Goal: Task Accomplishment & Management: Use online tool/utility

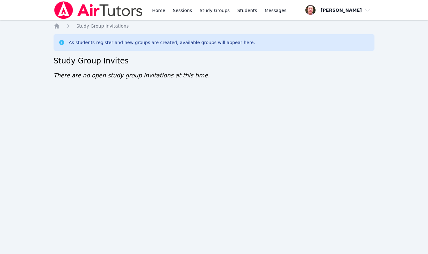
click at [301, 247] on div "Home Sessions Study Groups Students Messages Open user menu Frank Burmann Open …" at bounding box center [214, 127] width 428 height 254
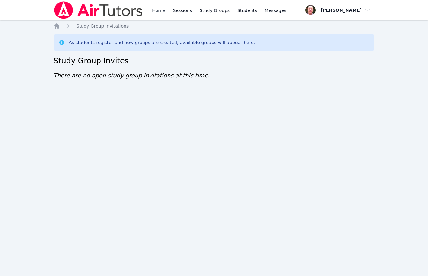
click at [158, 11] on link "Home" at bounding box center [159, 10] width 16 height 20
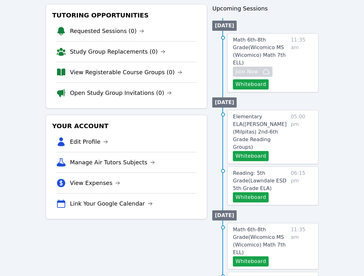
scroll to position [74, 0]
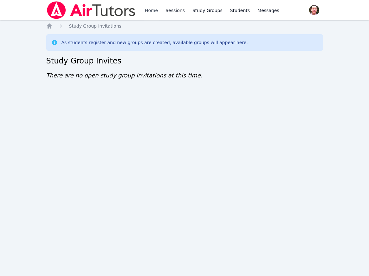
click at [149, 10] on link "Home" at bounding box center [151, 10] width 16 height 20
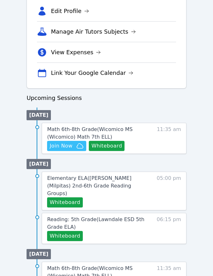
scroll to position [287, 0]
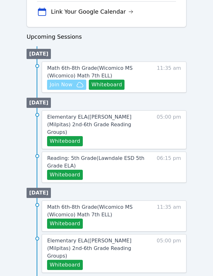
click at [65, 83] on span "Join Now" at bounding box center [61, 85] width 23 height 8
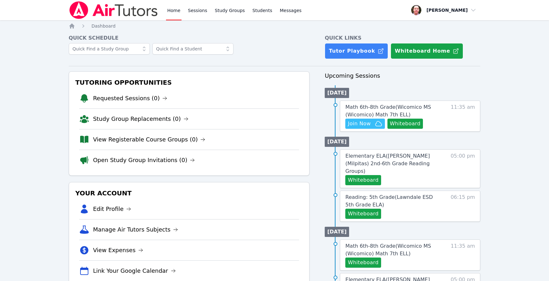
scroll to position [68, 0]
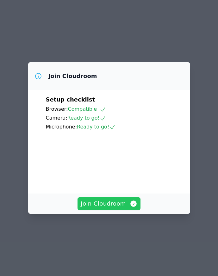
click at [93, 208] on span "Join Cloudroom" at bounding box center [109, 203] width 57 height 9
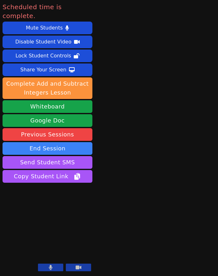
click at [52, 267] on icon at bounding box center [51, 266] width 4 height 5
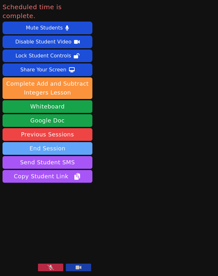
click at [37, 142] on button "End Session" at bounding box center [48, 148] width 90 height 13
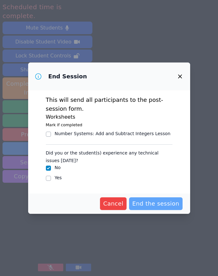
click at [154, 203] on span "End the session" at bounding box center [155, 203] width 47 height 9
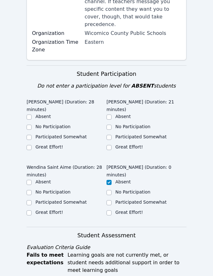
scroll to position [205, 0]
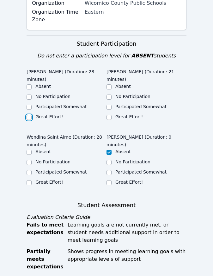
click at [29, 115] on input "Great Effort!" at bounding box center [29, 117] width 5 height 5
checkbox input "true"
click at [107, 115] on input "Great Effort!" at bounding box center [109, 117] width 5 height 5
checkbox input "true"
click at [30, 180] on input "Great Effort!" at bounding box center [29, 182] width 5 height 5
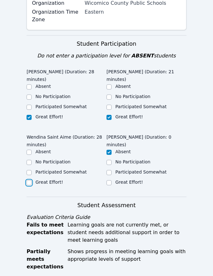
checkbox input "true"
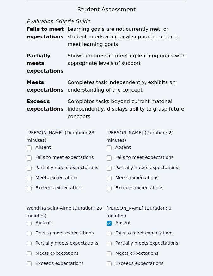
scroll to position [425, 0]
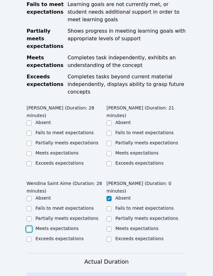
click at [30, 226] on input "Meets expectations" at bounding box center [29, 228] width 5 height 5
checkbox input "true"
click at [28, 151] on input "Meets expectations" at bounding box center [29, 153] width 5 height 5
checkbox input "true"
click at [110, 151] on input "Meets expectations" at bounding box center [109, 153] width 5 height 5
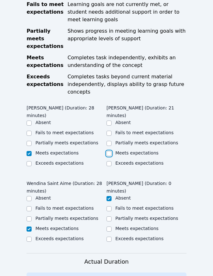
checkbox input "true"
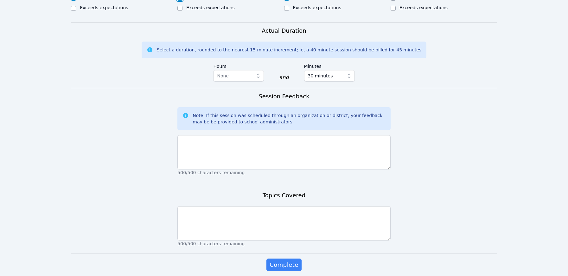
scroll to position [397, 0]
click at [214, 69] on label "Hours" at bounding box center [238, 65] width 51 height 10
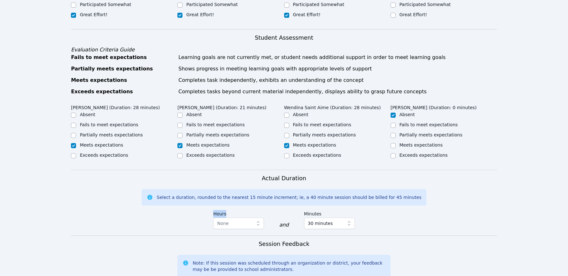
click at [214, 208] on label "Hours" at bounding box center [238, 213] width 51 height 10
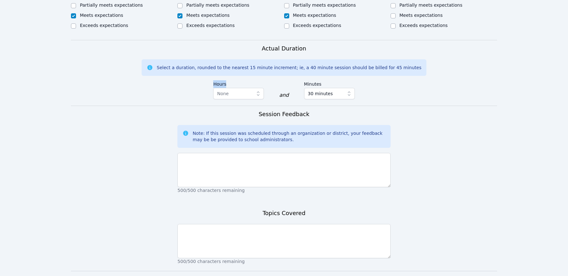
scroll to position [414, 0]
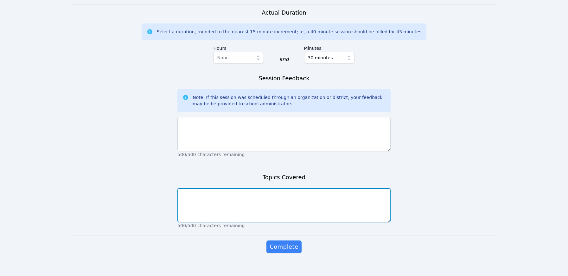
click at [192, 197] on textarea at bounding box center [283, 205] width 213 height 34
paste textarea "We continued studying rates, ratios, and proportions. We worked as a group to c…"
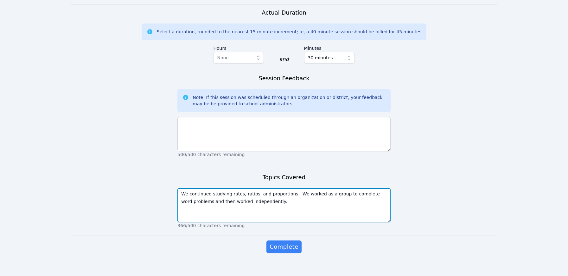
type textarea "We continued studying rates, ratios, and proportions. We worked as a group to c…"
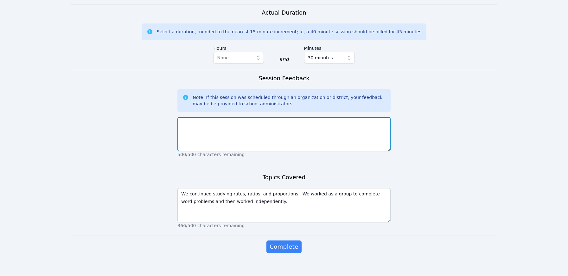
click at [218, 117] on textarea at bounding box center [283, 134] width 213 height 34
paste textarea "I am starting to know the students better. All the students did great today. Ir…"
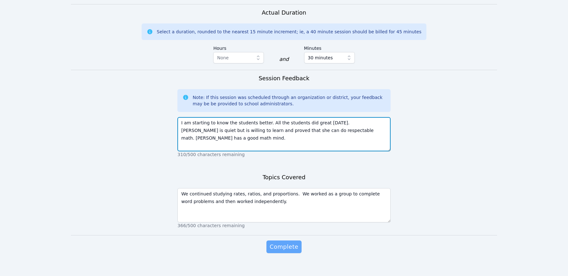
type textarea "I am starting to know the students better. All the students did great today. Ir…"
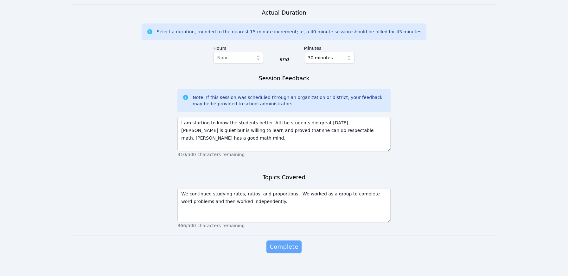
click at [218, 242] on span "Complete" at bounding box center [283, 246] width 29 height 9
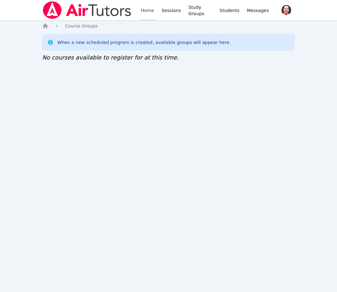
click at [144, 10] on link "Home" at bounding box center [147, 10] width 16 height 20
